Goal: Transaction & Acquisition: Register for event/course

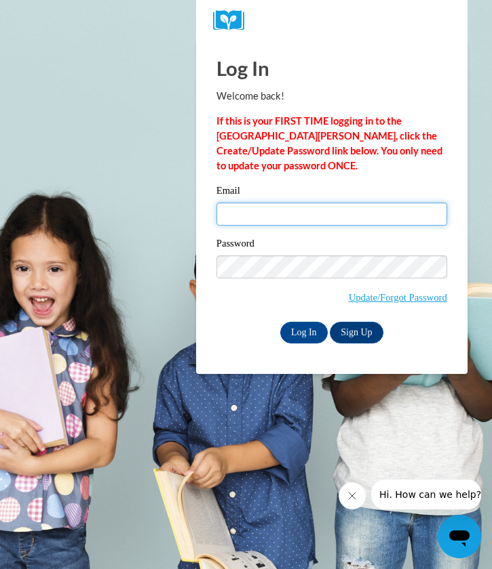
type input "lauren.mcbride11@yahoo.com"
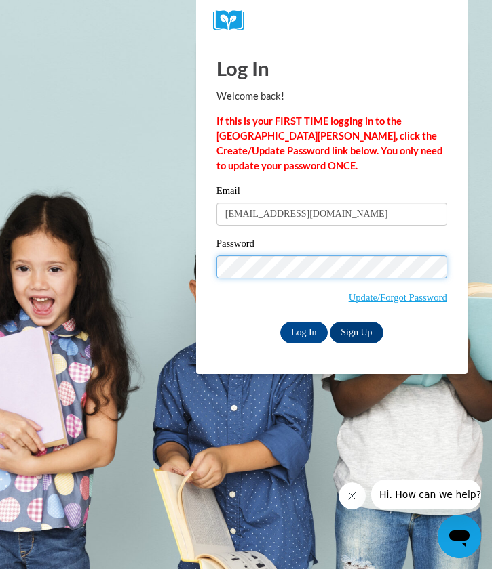
click at [302, 332] on input "Log In" at bounding box center [303, 333] width 47 height 22
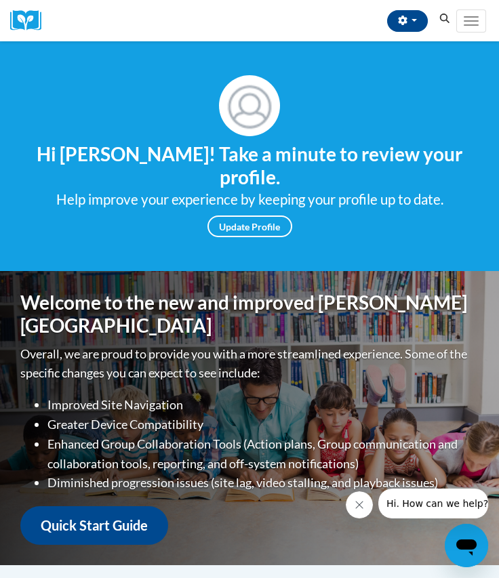
click at [446, 14] on icon "Search" at bounding box center [445, 19] width 12 height 10
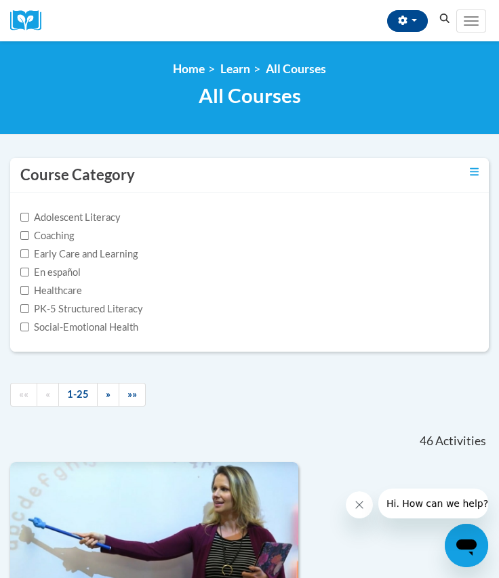
click at [444, 11] on button "Search" at bounding box center [445, 19] width 20 height 16
click at [103, 393] on link "»" at bounding box center [108, 395] width 22 height 24
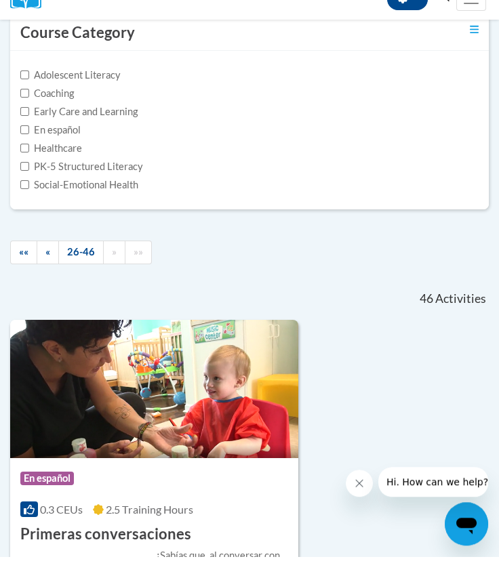
scroll to position [3980, 0]
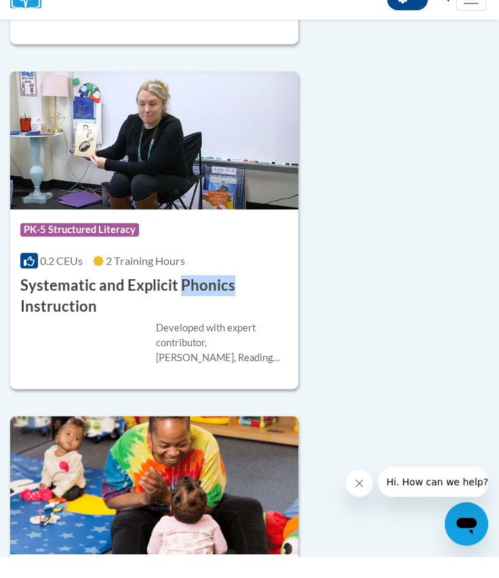
click at [114, 275] on div "0.2 CEUs 2 Training Hours" at bounding box center [154, 282] width 268 height 15
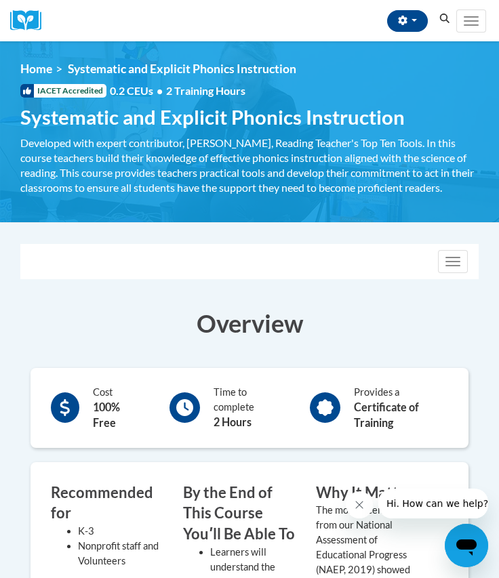
click at [163, 154] on div "Developed with expert contributor, [PERSON_NAME], Reading Teacher's Top Ten Too…" at bounding box center [249, 166] width 458 height 60
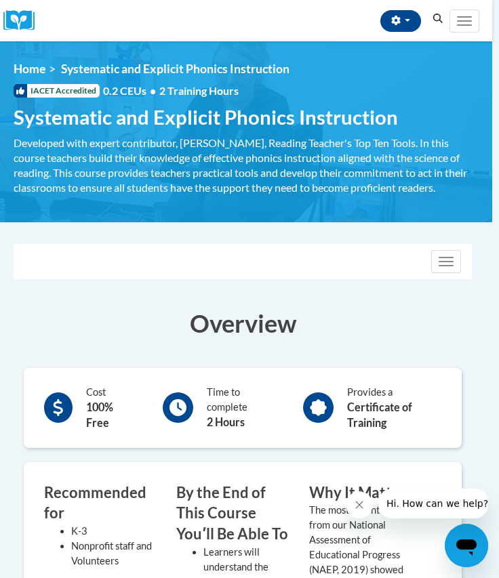
scroll to position [0, 7]
click at [280, 122] on span "Systematic and Explicit Phonics Instruction" at bounding box center [206, 117] width 384 height 24
click at [195, 369] on div "Cost 100% Free Time to complete 2 Hours Provides a Certificate of Training" at bounding box center [243, 408] width 438 height 80
click at [443, 254] on button "Toggle navigation" at bounding box center [446, 261] width 30 height 23
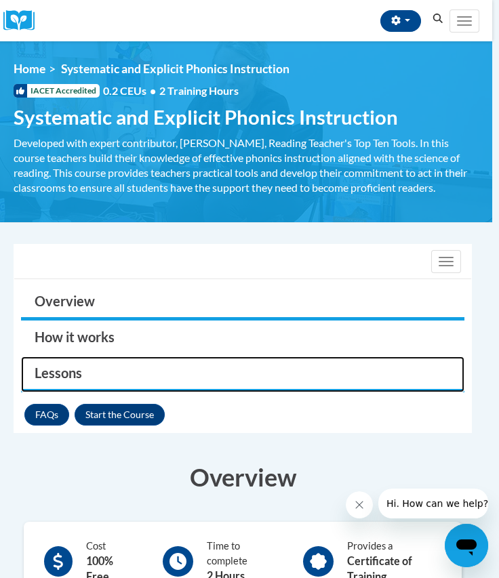
click at [102, 380] on link "Lessons" at bounding box center [242, 375] width 443 height 36
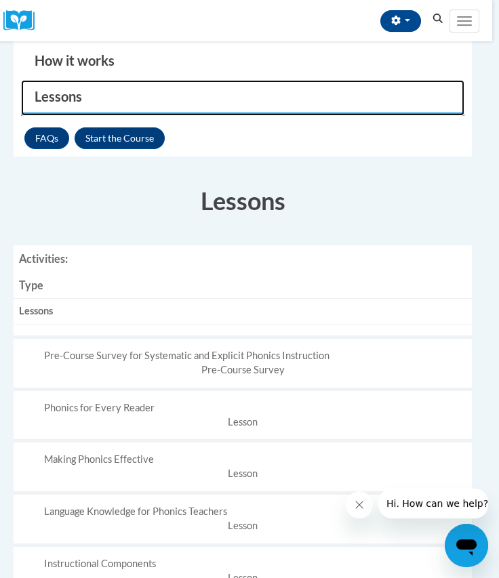
scroll to position [203, 7]
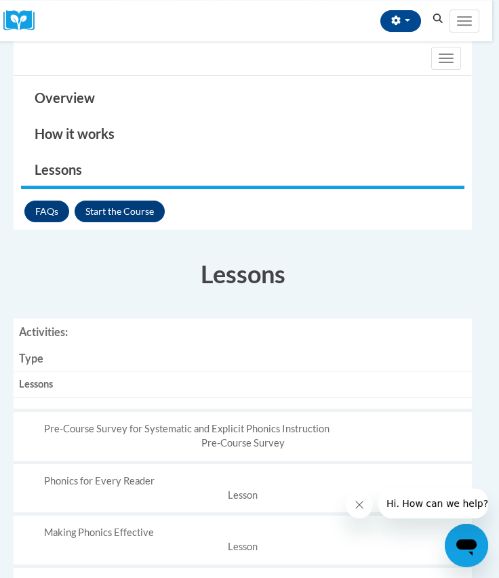
click at [73, 174] on link "Lessons" at bounding box center [242, 171] width 443 height 36
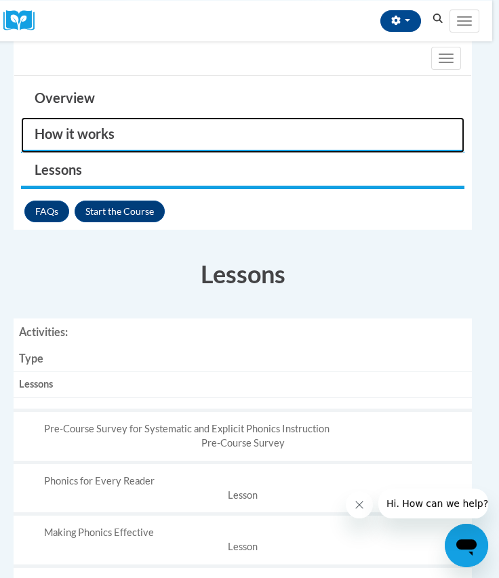
click at [86, 134] on link "How it works" at bounding box center [242, 135] width 443 height 36
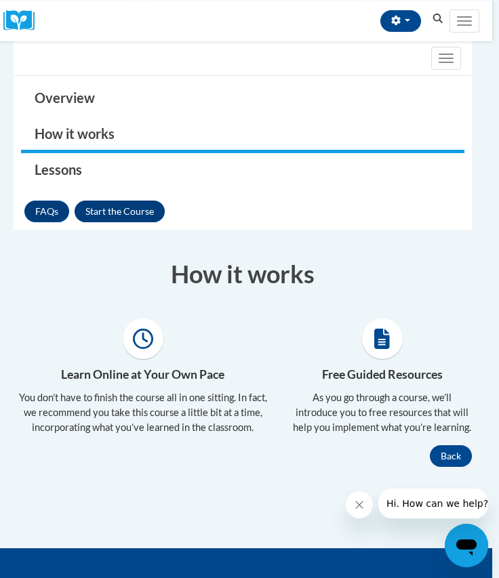
click at [119, 205] on button "Enroll" at bounding box center [120, 212] width 90 height 22
